Goal: Transaction & Acquisition: Purchase product/service

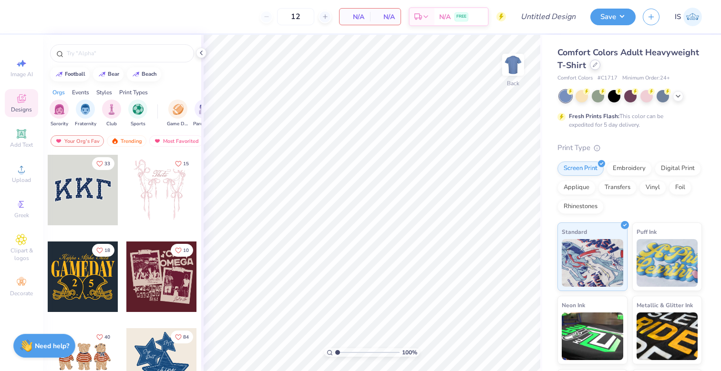
click at [593, 68] on div at bounding box center [595, 65] width 10 height 10
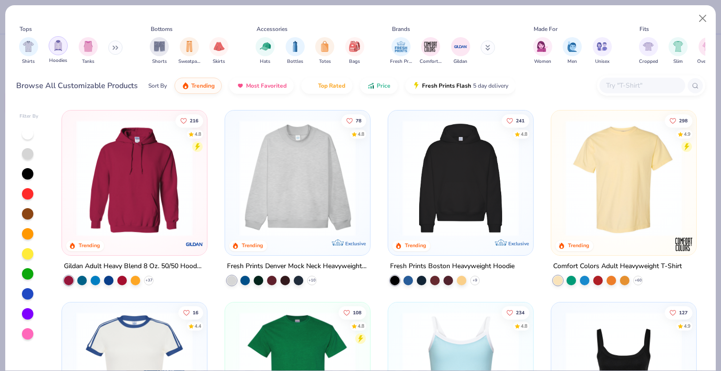
click at [54, 49] on img "filter for Hoodies" at bounding box center [58, 45] width 10 height 11
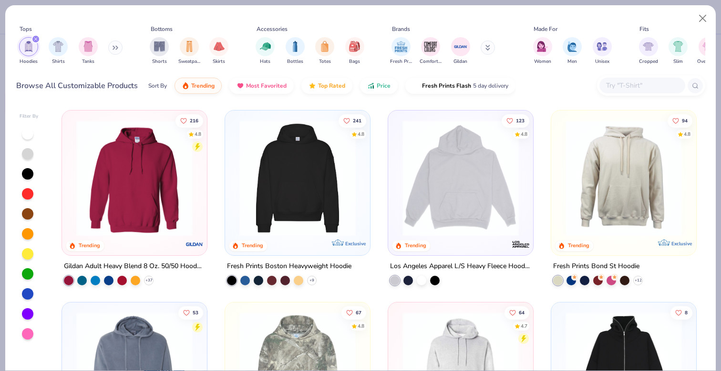
click at [621, 92] on div at bounding box center [642, 86] width 86 height 16
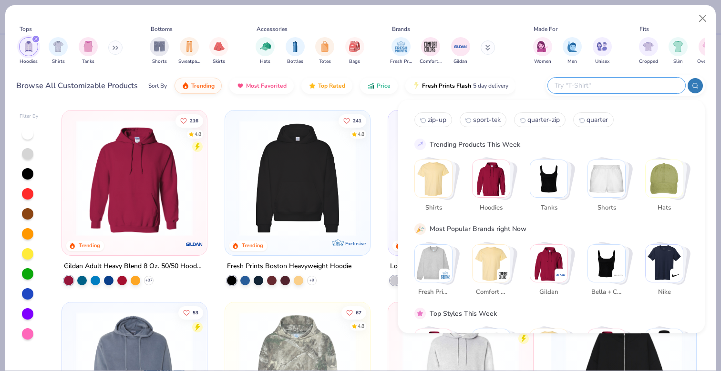
click at [437, 120] on span "zip-up" at bounding box center [437, 119] width 19 height 9
type input "zip-up"
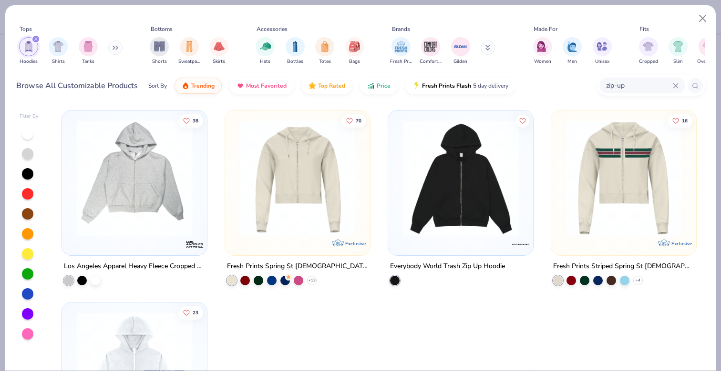
click at [284, 186] on img at bounding box center [298, 178] width 126 height 116
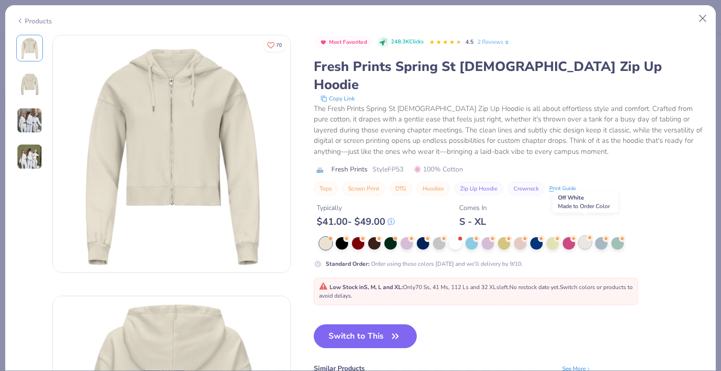
click at [583, 236] on div at bounding box center [585, 242] width 12 height 12
